Goal: Information Seeking & Learning: Find specific fact

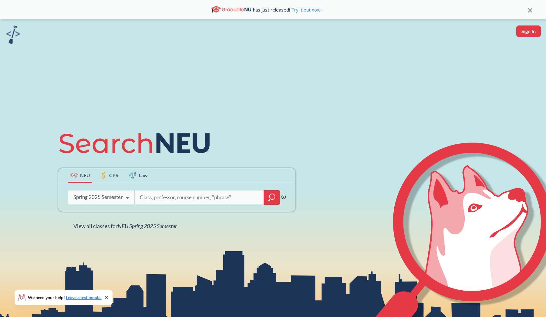
click at [121, 200] on div "Spring 2025 Semester" at bounding box center [97, 197] width 49 height 7
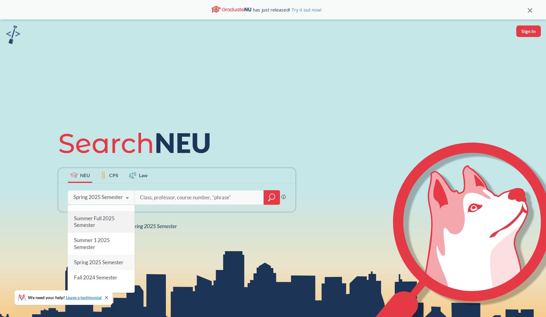
scroll to position [43, 0]
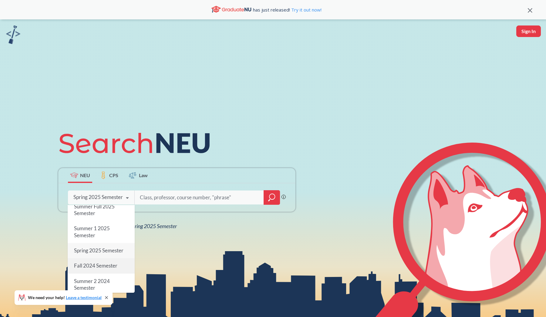
click at [114, 264] on span "Fall 2024 Semester" at bounding box center [95, 265] width 43 height 6
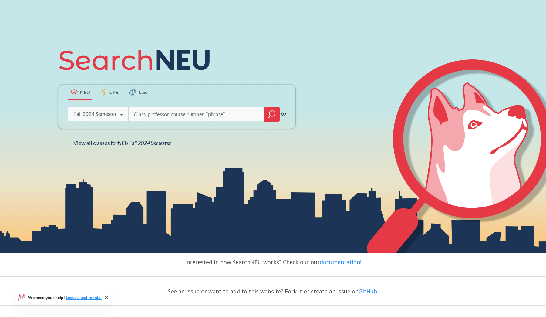
scroll to position [56, 0]
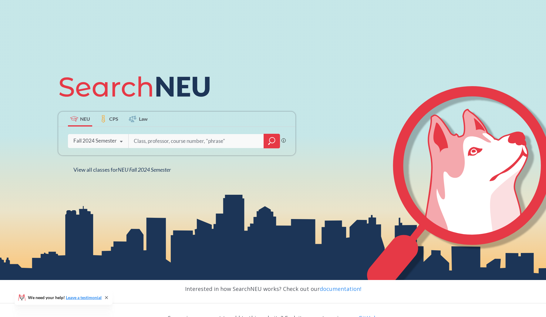
click at [141, 119] on span "Law" at bounding box center [143, 118] width 9 height 7
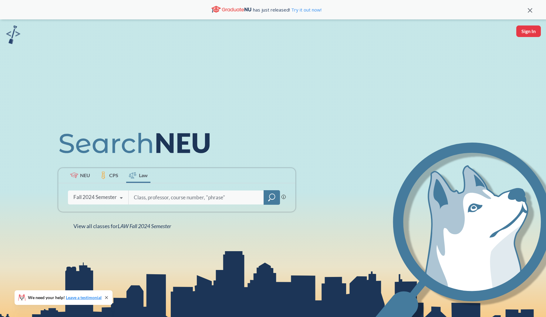
click at [109, 176] on span "CPS" at bounding box center [113, 175] width 9 height 7
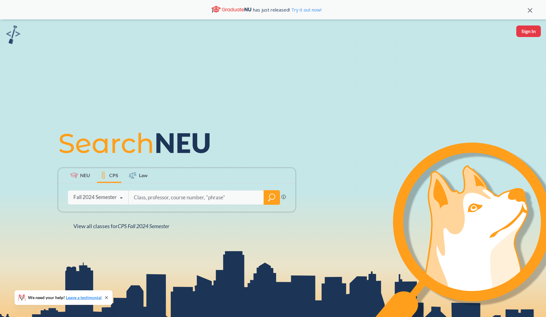
click at [83, 176] on span "NEU" at bounding box center [85, 175] width 10 height 7
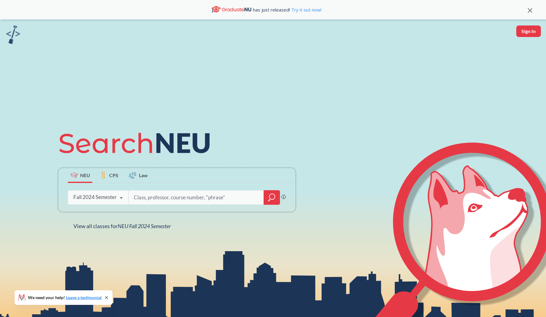
click at [154, 200] on input "search" at bounding box center [196, 197] width 126 height 13
click at [206, 198] on input "search" at bounding box center [196, 197] width 126 height 13
type input "cy 5010"
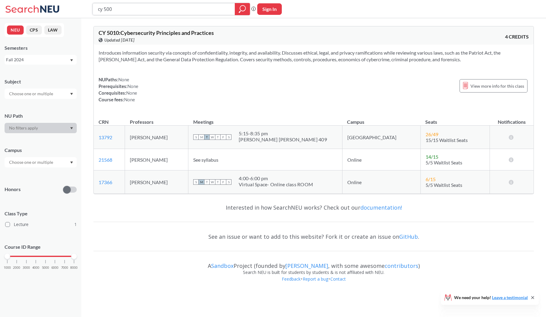
type input "cy 5001"
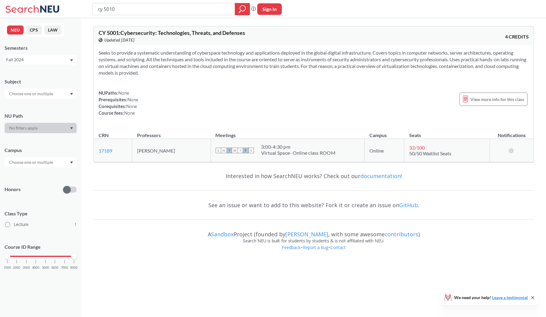
type input "cy 5010"
